Goal: Information Seeking & Learning: Learn about a topic

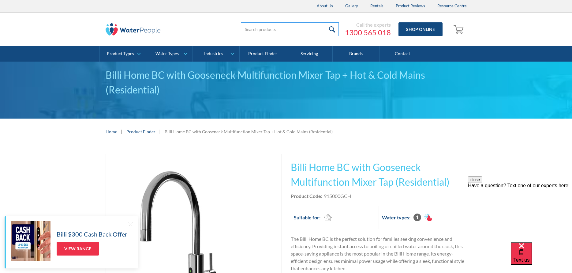
click at [293, 26] on input "search" at bounding box center [290, 29] width 98 height 14
type input "BCS"
click at [325, 22] on input "submit" at bounding box center [331, 29] width 13 height 14
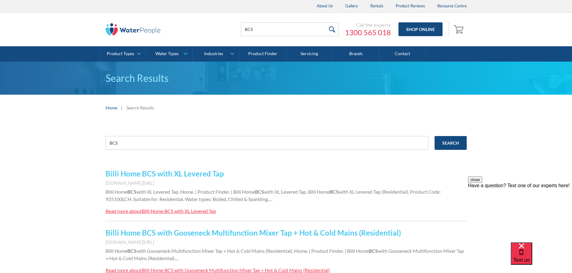
click at [199, 174] on link "Billi Home BCS with XL Levered Tap" at bounding box center [165, 173] width 118 height 9
click at [244, 30] on input "BCS" at bounding box center [290, 29] width 98 height 14
type input "Zip BCS"
click at [325, 22] on input "submit" at bounding box center [331, 29] width 13 height 14
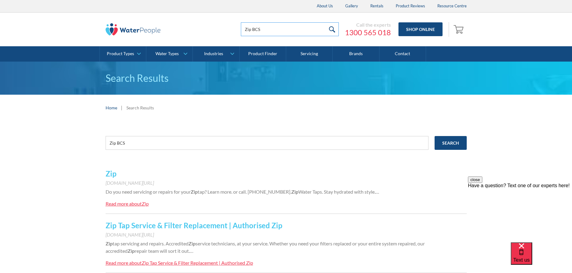
drag, startPoint x: 277, startPoint y: 32, endPoint x: 135, endPoint y: 32, distance: 141.9
click at [135, 32] on div "Zip BCS Call the experts 1300 565 018 Shop Online 0 Your Cart Subtotal Pay with…" at bounding box center [286, 29] width 361 height 18
type input "BWC"
click at [325, 22] on input "submit" at bounding box center [331, 29] width 13 height 14
